Goal: Task Accomplishment & Management: Complete application form

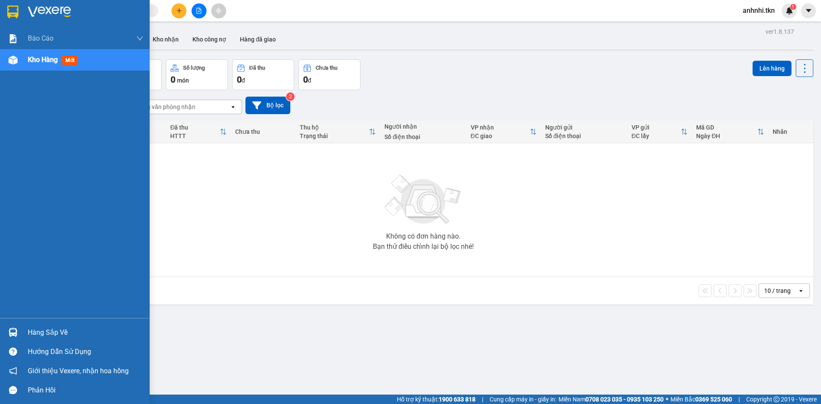
click at [27, 334] on div "Hàng sắp về" at bounding box center [75, 332] width 150 height 19
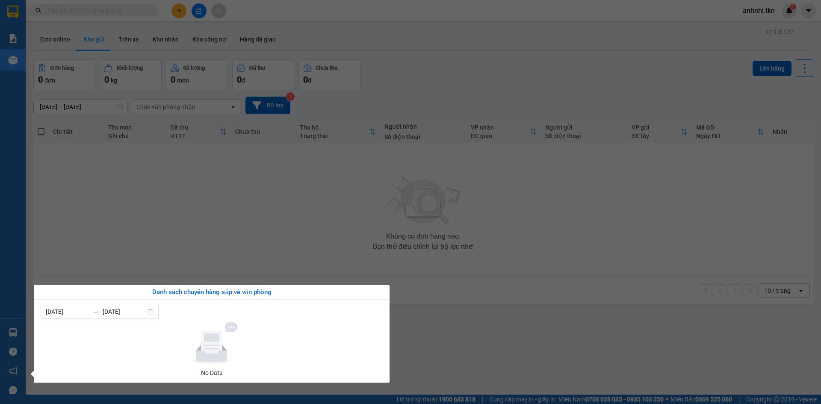
click at [500, 334] on section "Kết quả tìm kiếm ( 0 ) Bộ lọc No Data anhnhi.tkn 1 Báo cáo Mẫu 1: Báo cáo dòng …" at bounding box center [410, 202] width 821 height 404
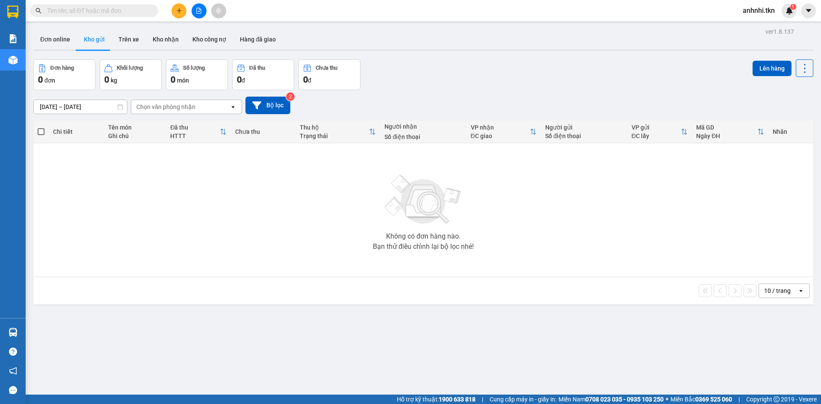
click at [177, 14] on button at bounding box center [179, 10] width 15 height 15
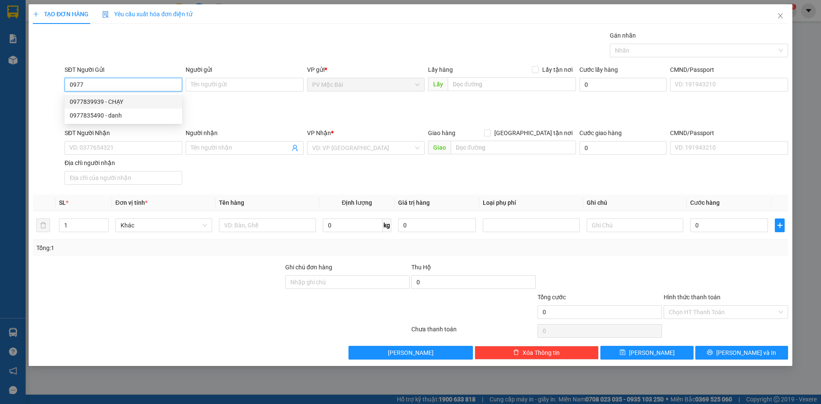
click at [123, 102] on div "0977839939 - CHẠY" at bounding box center [123, 101] width 107 height 9
type input "0977839939"
type input "CHẠY"
type input "072065002712"
type input "0888745599"
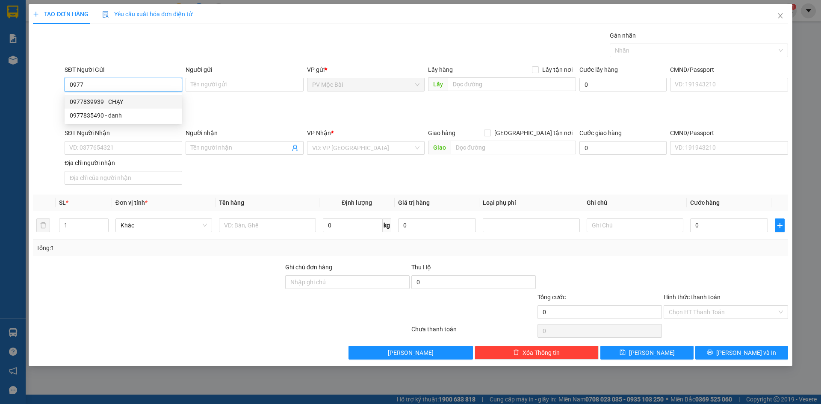
type input "ÁNH"
type input "30.000"
type input "0977839939"
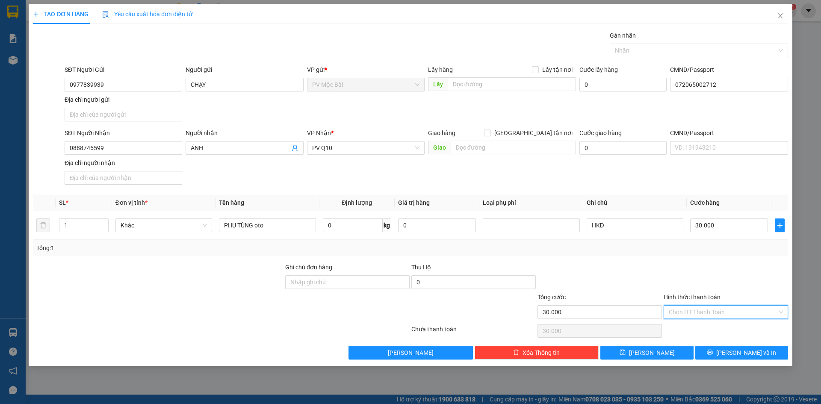
click at [721, 315] on input "Hình thức thanh toán" at bounding box center [723, 312] width 108 height 13
click at [692, 331] on div "Tại văn phòng" at bounding box center [726, 329] width 114 height 9
type input "0"
click at [713, 352] on icon "printer" at bounding box center [710, 352] width 6 height 6
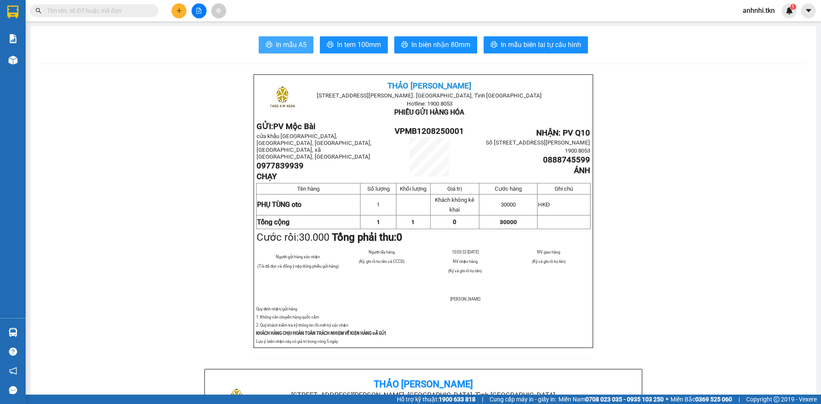
click at [289, 44] on span "In mẫu A5" at bounding box center [291, 44] width 31 height 11
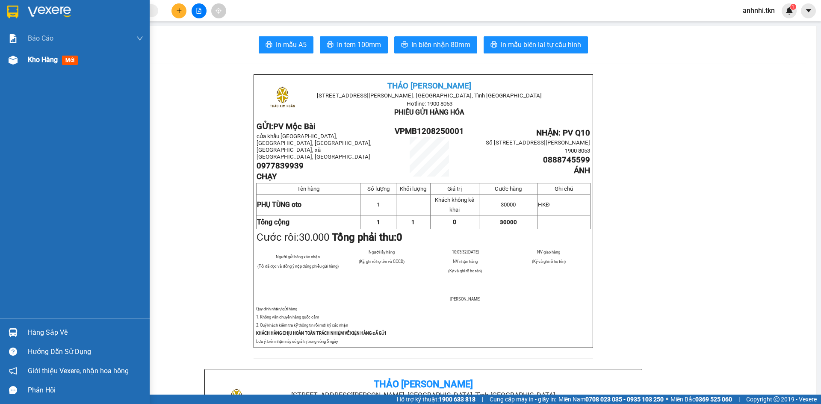
click at [36, 57] on span "Kho hàng" at bounding box center [43, 60] width 30 height 8
